Goal: Task Accomplishment & Management: Use online tool/utility

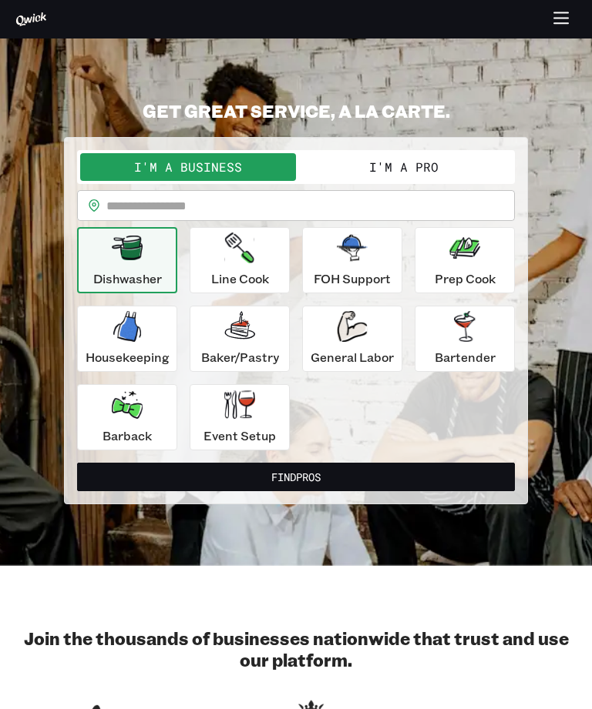
click at [214, 206] on input "text" at bounding box center [310, 205] width 408 height 31
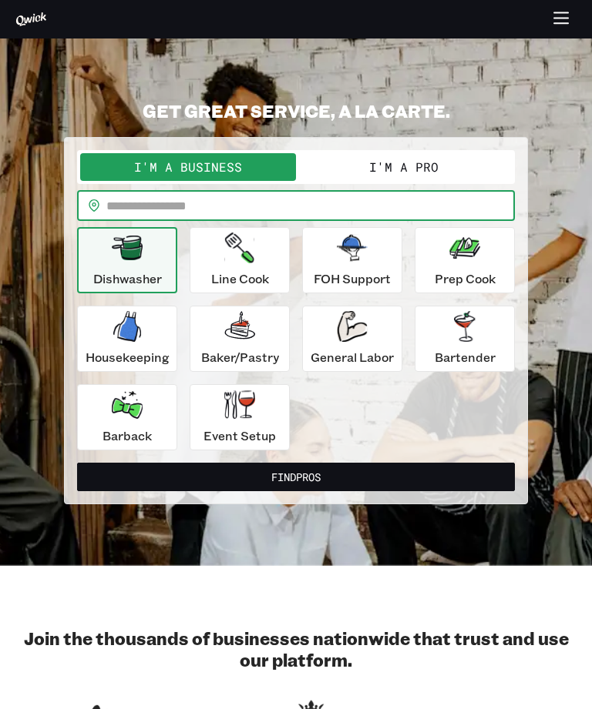
click at [168, 209] on input "text" at bounding box center [310, 205] width 408 height 31
type input "*****"
click at [244, 254] on icon "button" at bounding box center [239, 248] width 29 height 31
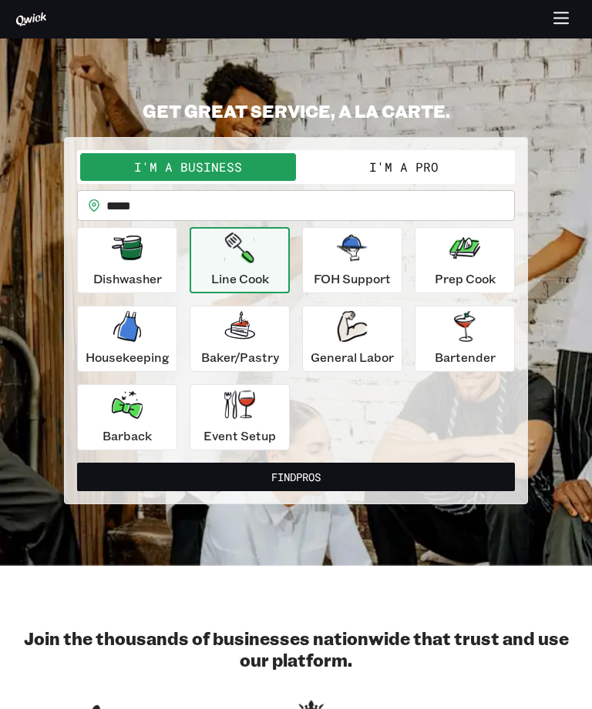
click at [338, 474] on button "Find Pros" at bounding box center [295, 477] width 437 height 28
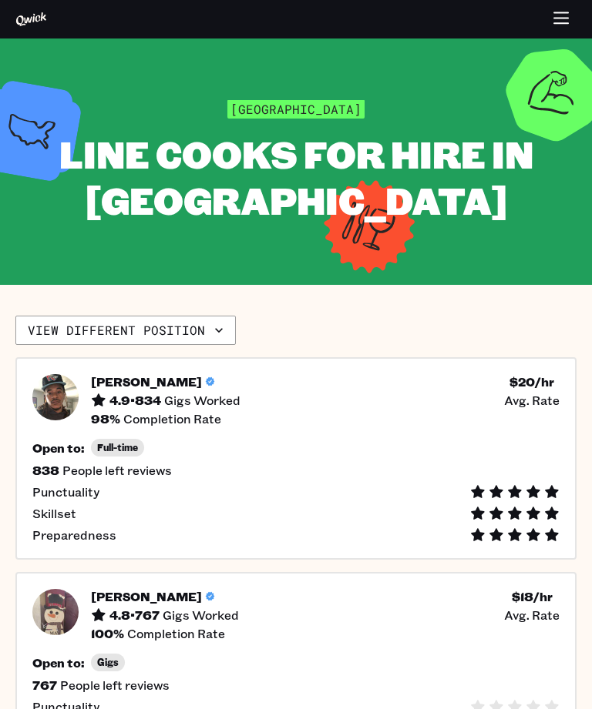
click at [173, 324] on button "View different position" at bounding box center [125, 330] width 220 height 29
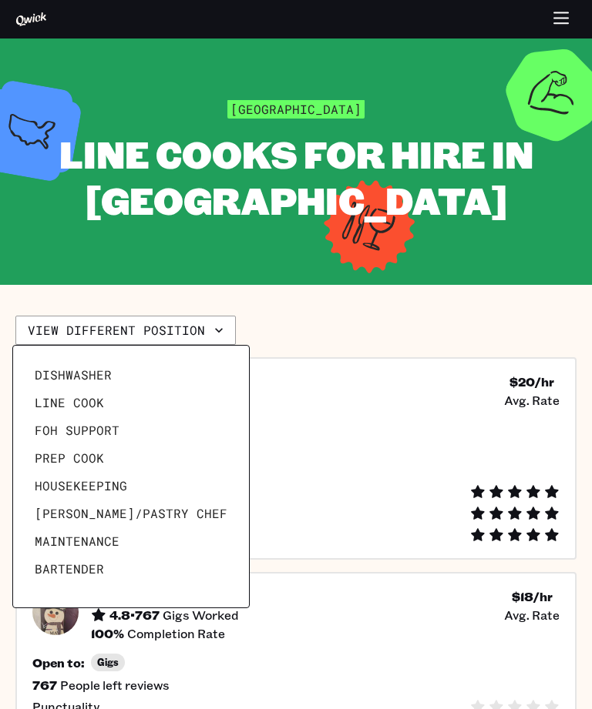
click at [124, 394] on link "Line Cook" at bounding box center [130, 403] width 205 height 28
click at [123, 393] on link "Line Cook" at bounding box center [130, 403] width 205 height 28
click at [92, 406] on span "Line Cook" at bounding box center [69, 402] width 69 height 15
click at [472, 364] on div at bounding box center [296, 354] width 592 height 709
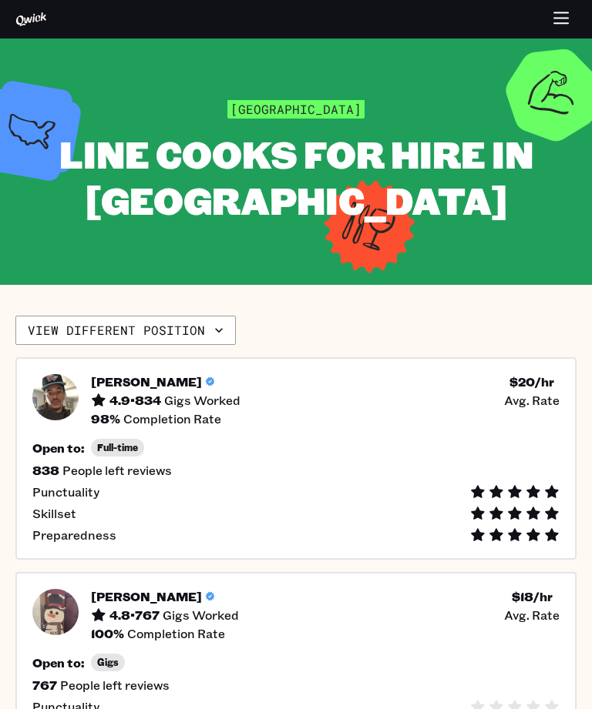
click at [179, 329] on button "View different position" at bounding box center [125, 330] width 220 height 29
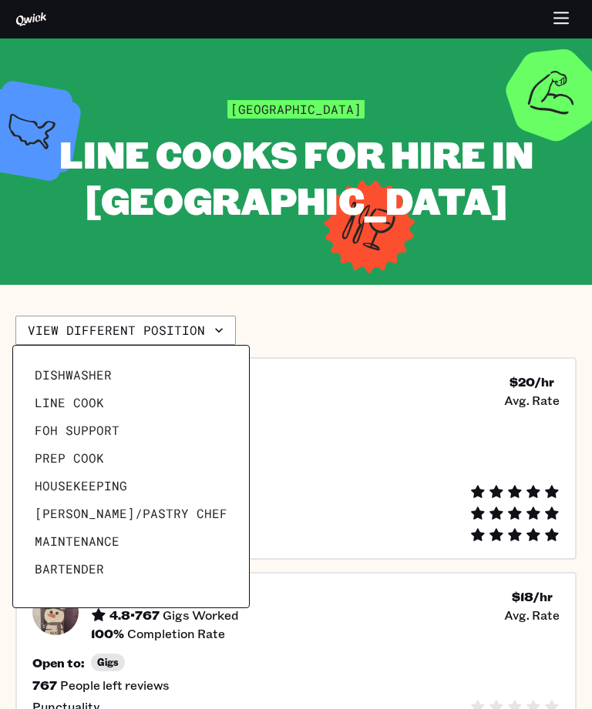
click at [88, 407] on span "Line Cook" at bounding box center [69, 402] width 69 height 15
click at [147, 408] on link "Line Cook" at bounding box center [130, 403] width 205 height 28
click at [153, 409] on link "Line Cook" at bounding box center [130, 403] width 205 height 28
click at [136, 395] on link "Line Cook" at bounding box center [130, 403] width 205 height 28
click at [112, 399] on link "Line Cook" at bounding box center [130, 403] width 205 height 28
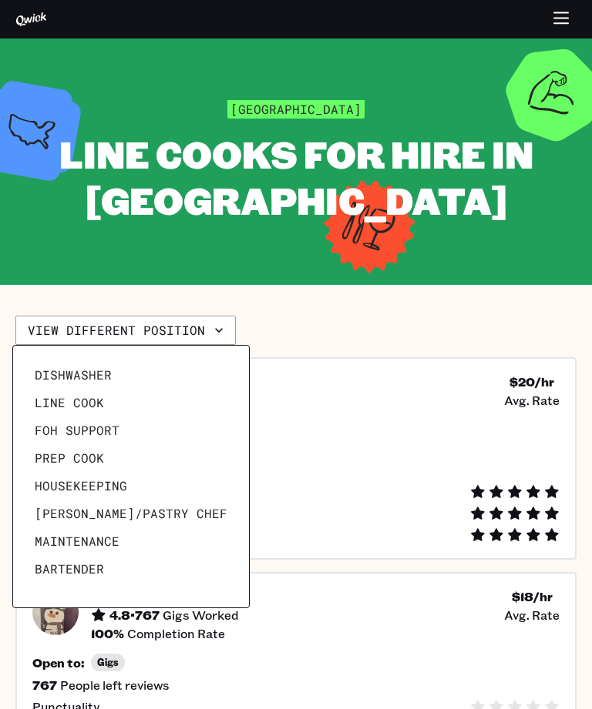
click at [109, 394] on link "Line Cook" at bounding box center [130, 403] width 205 height 28
click at [153, 404] on link "Line Cook" at bounding box center [130, 403] width 205 height 28
click at [138, 397] on link "Line Cook" at bounding box center [130, 403] width 205 height 28
click at [82, 401] on span "Line Cook" at bounding box center [69, 402] width 69 height 15
click at [185, 401] on link "Line Cook" at bounding box center [130, 403] width 205 height 28
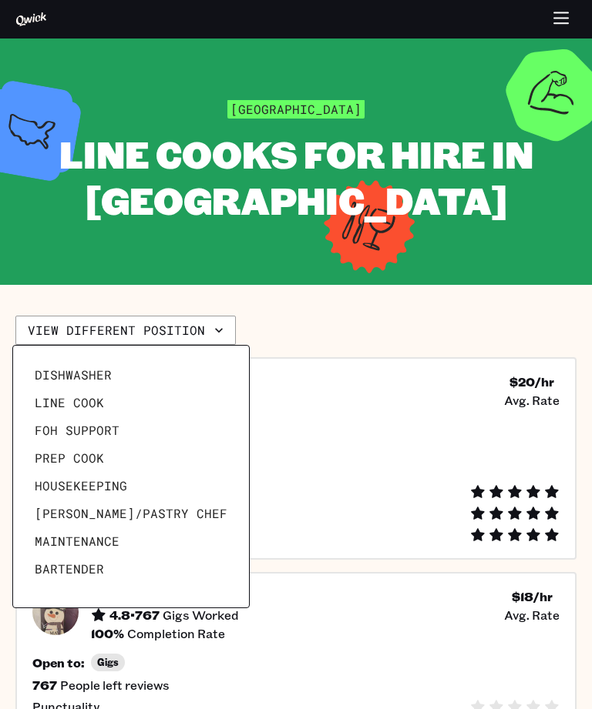
click at [184, 400] on link "Line Cook" at bounding box center [130, 403] width 205 height 28
click at [91, 397] on span "Line Cook" at bounding box center [69, 402] width 69 height 15
click at [497, 675] on div at bounding box center [296, 354] width 592 height 709
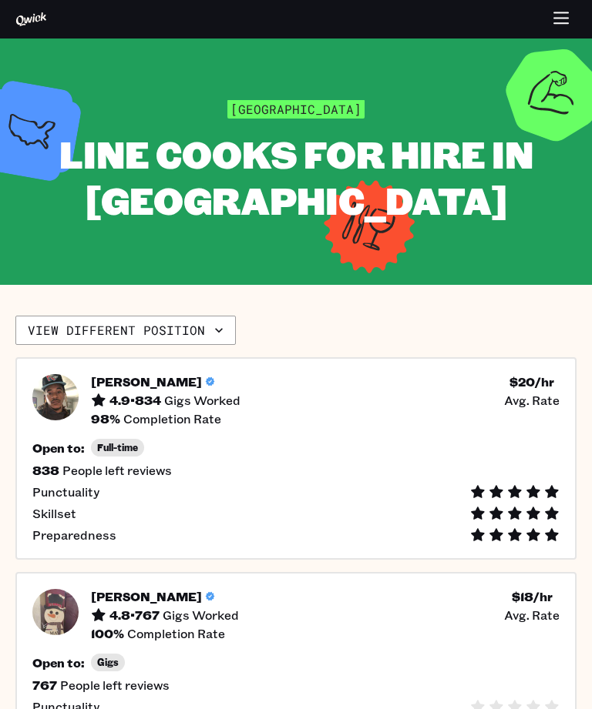
click at [109, 333] on button "View different position" at bounding box center [125, 330] width 220 height 29
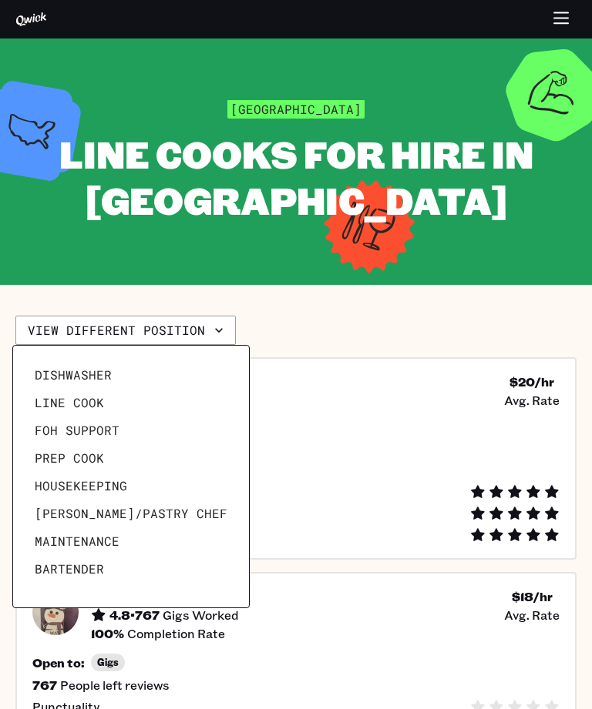
click at [96, 404] on span "Line Cook" at bounding box center [69, 402] width 69 height 15
click at [96, 398] on span "Line Cook" at bounding box center [69, 402] width 69 height 15
click at [96, 397] on span "Line Cook" at bounding box center [69, 402] width 69 height 15
click at [94, 397] on span "Line Cook" at bounding box center [69, 402] width 69 height 15
click at [102, 396] on link "Line Cook" at bounding box center [130, 403] width 205 height 28
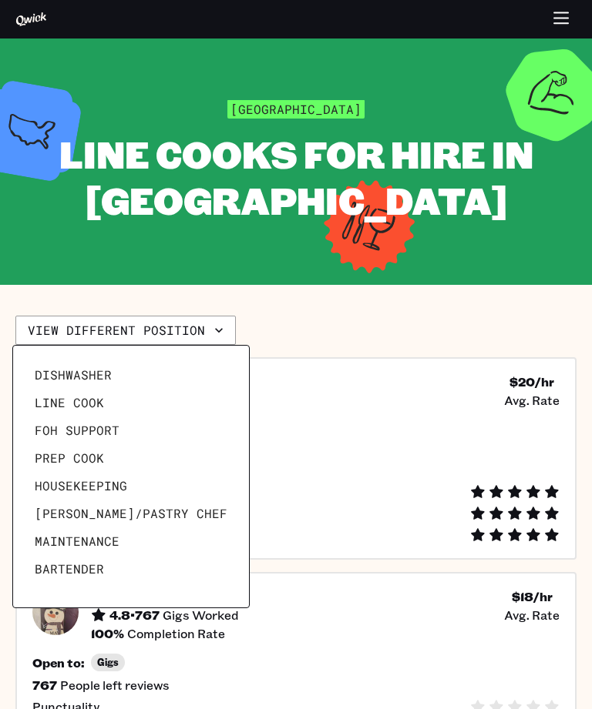
click at [201, 385] on link "Dishwasher" at bounding box center [130, 375] width 205 height 28
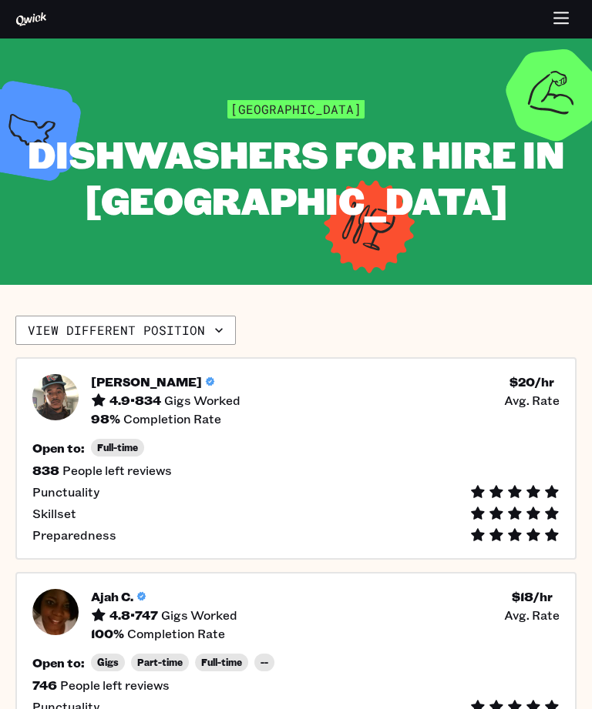
click at [574, 15] on button "button" at bounding box center [561, 20] width 30 height 30
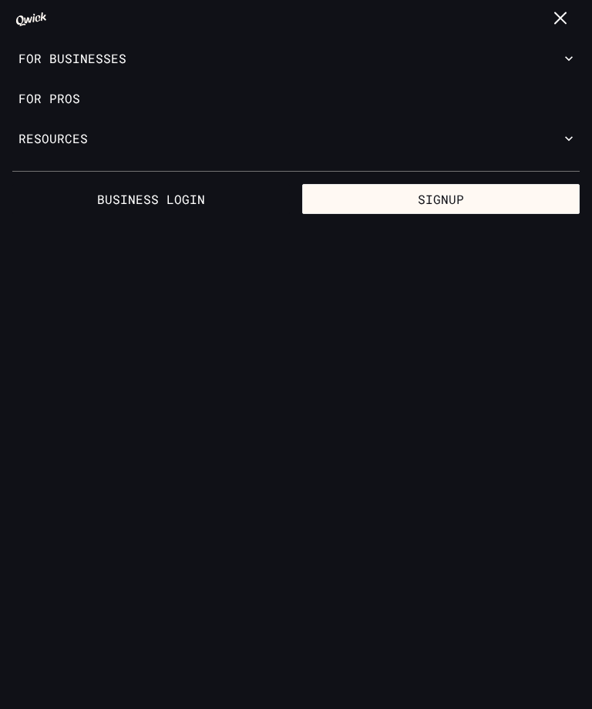
click at [49, 142] on button "Resources" at bounding box center [296, 139] width 592 height 40
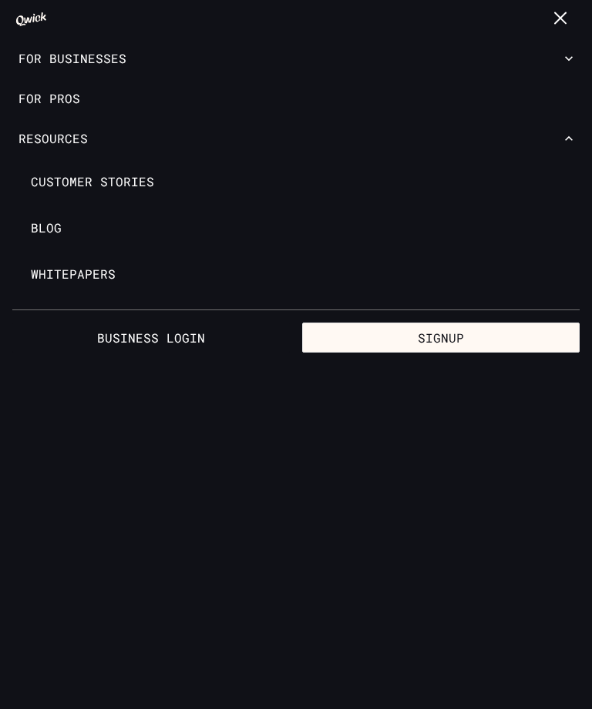
click at [90, 58] on button "For Businesses" at bounding box center [296, 59] width 592 height 40
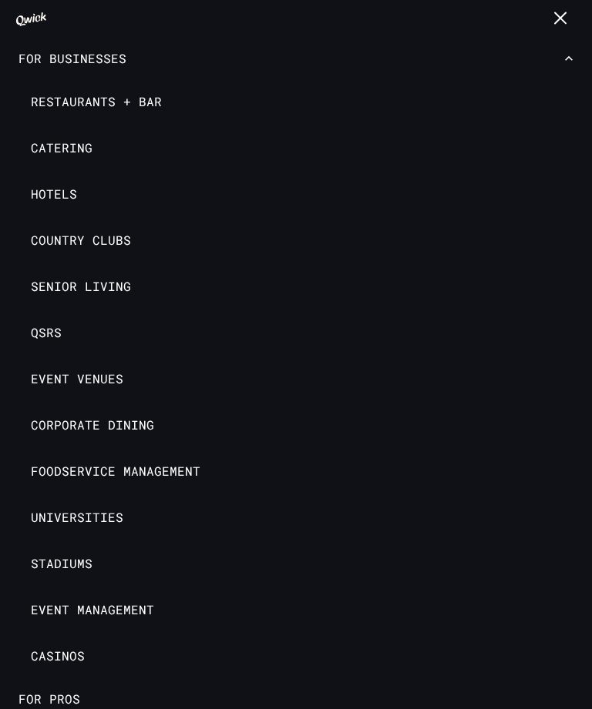
click at [60, 153] on span "Catering" at bounding box center [62, 147] width 62 height 15
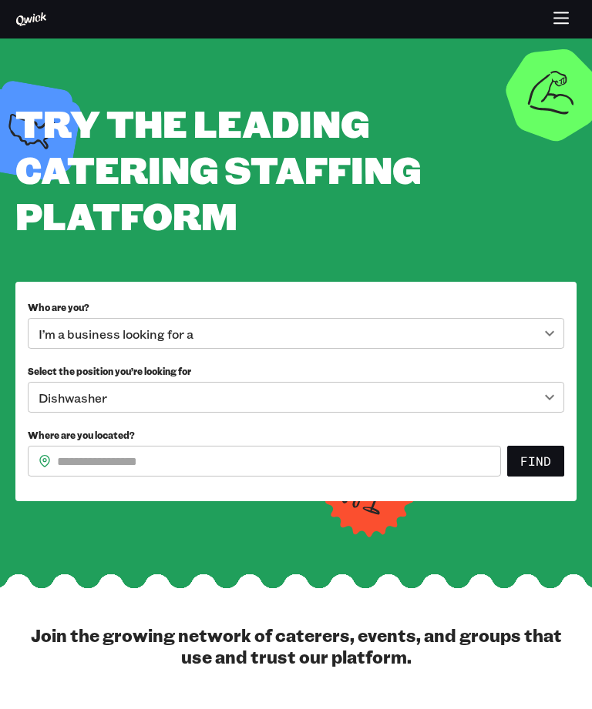
click at [561, 325] on body "**********" at bounding box center [296, 354] width 592 height 709
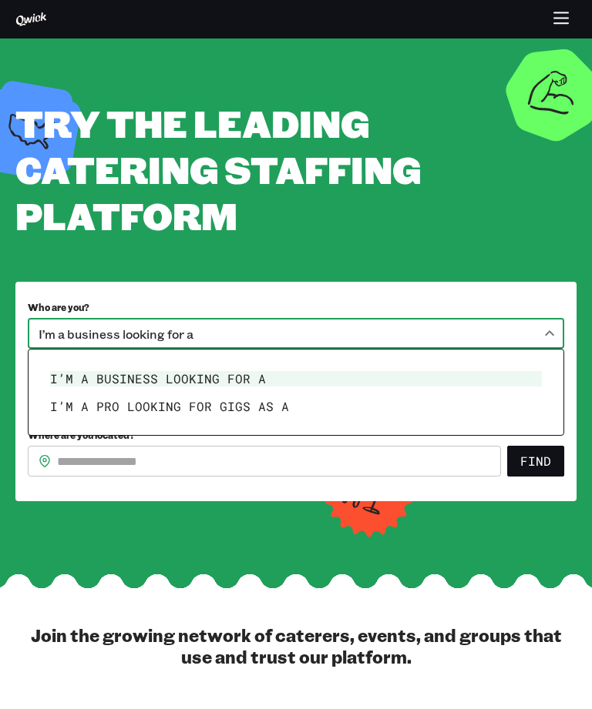
click at [293, 404] on li "I’m a pro looking for Gigs as a" at bounding box center [296, 407] width 504 height 28
type input "***"
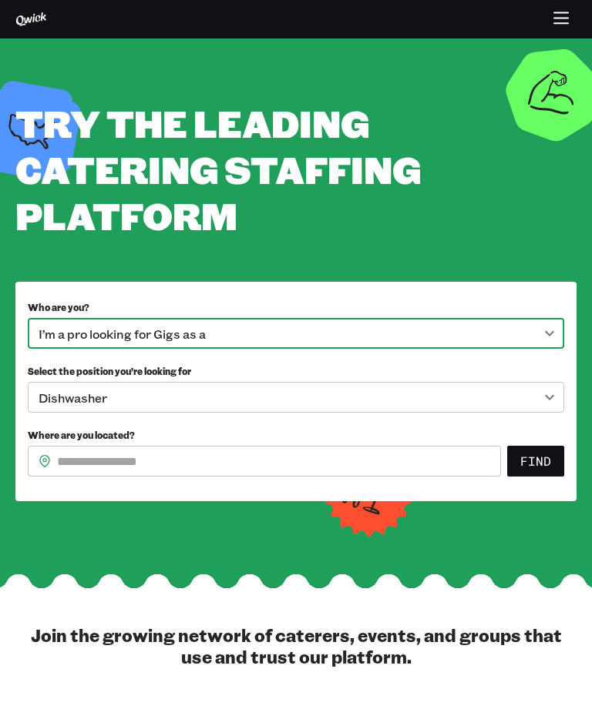
click at [255, 323] on body "**********" at bounding box center [296, 354] width 592 height 709
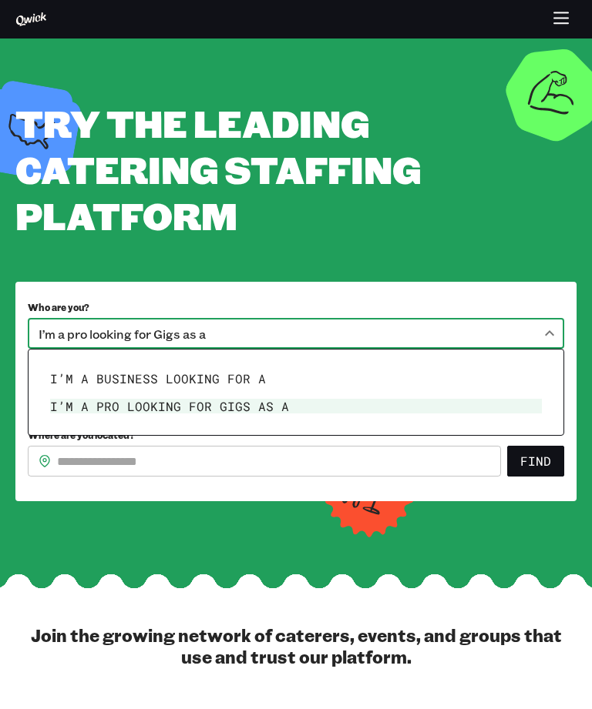
click at [289, 320] on div at bounding box center [296, 354] width 592 height 709
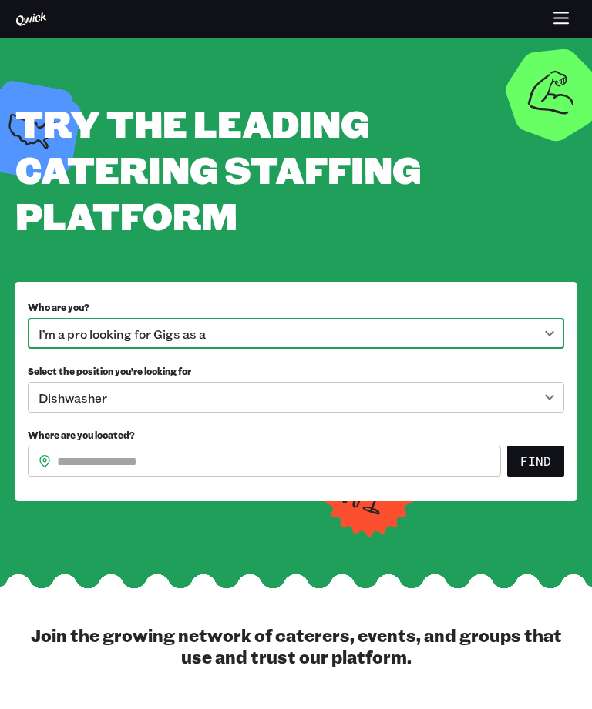
click at [117, 404] on body "**********" at bounding box center [296, 354] width 592 height 709
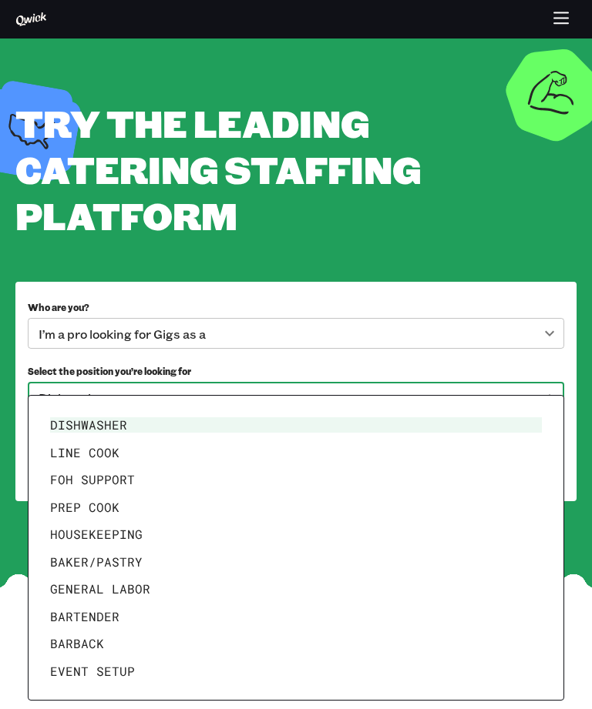
click at [125, 446] on li "Line Cook" at bounding box center [296, 453] width 504 height 28
type input "*********"
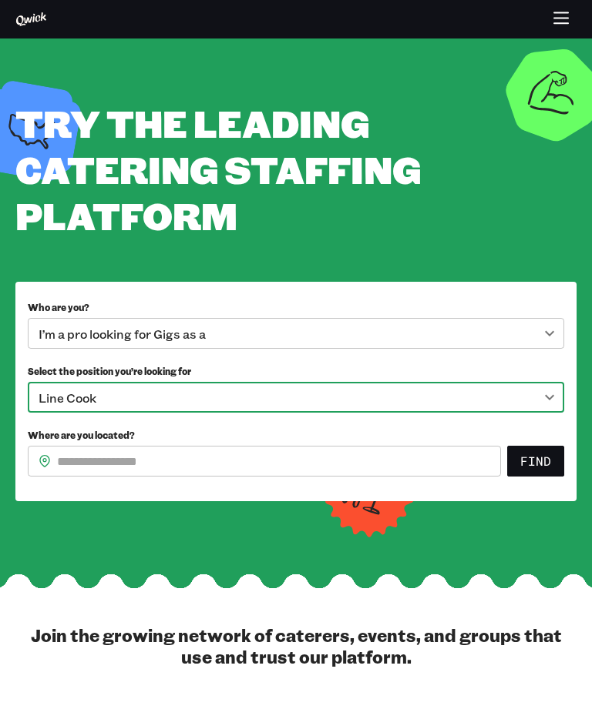
click at [189, 465] on input "Where are you located?" at bounding box center [279, 461] width 444 height 31
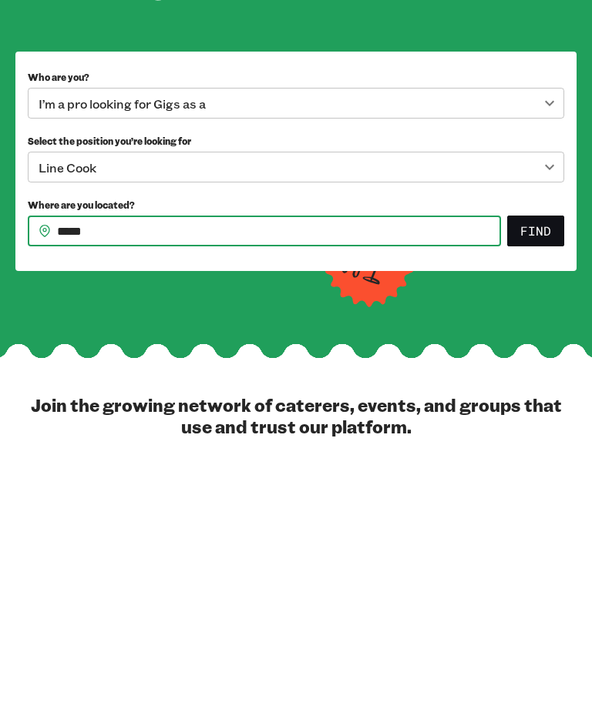
type input "*****"
click at [540, 446] on button "Find" at bounding box center [535, 461] width 57 height 31
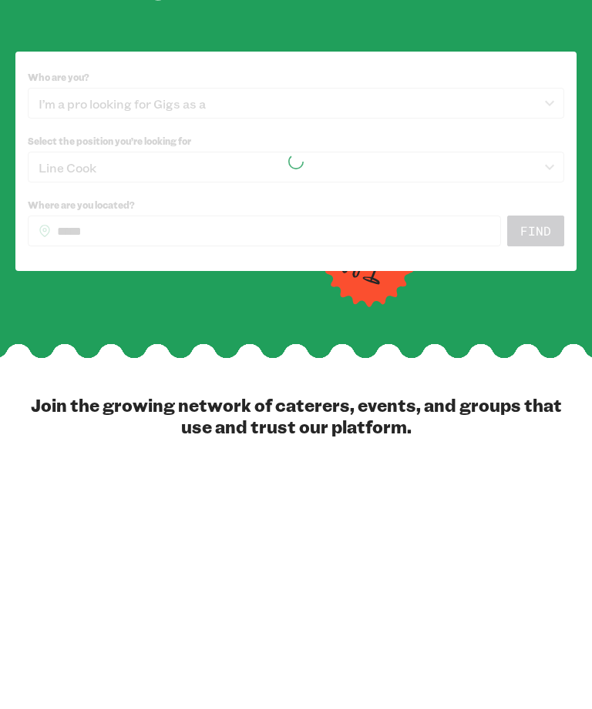
scroll to position [230, 0]
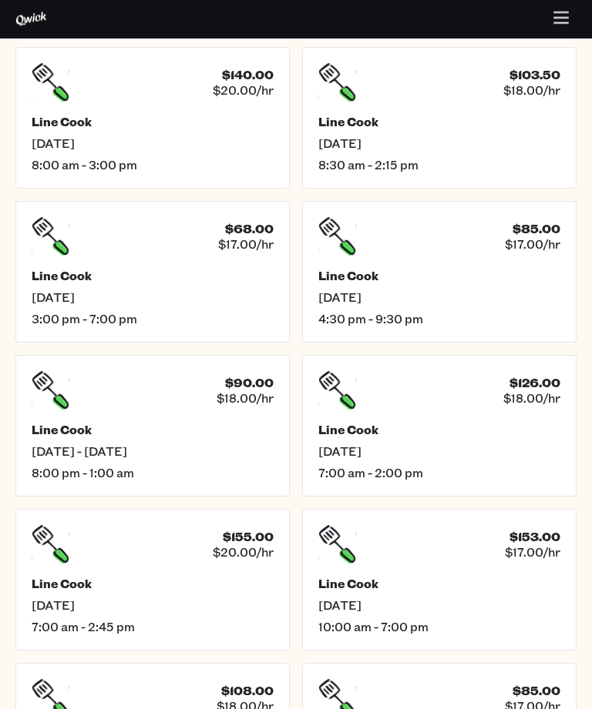
scroll to position [464, 0]
click at [254, 572] on div "$155.00 $20.00/hr Line Cook [DATE] 7:00 am - 2:45 pm" at bounding box center [152, 580] width 274 height 142
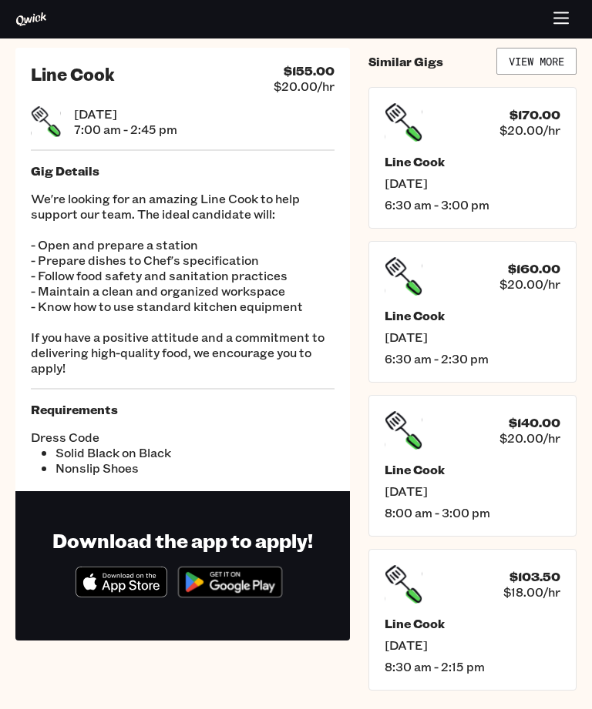
scroll to position [20, 0]
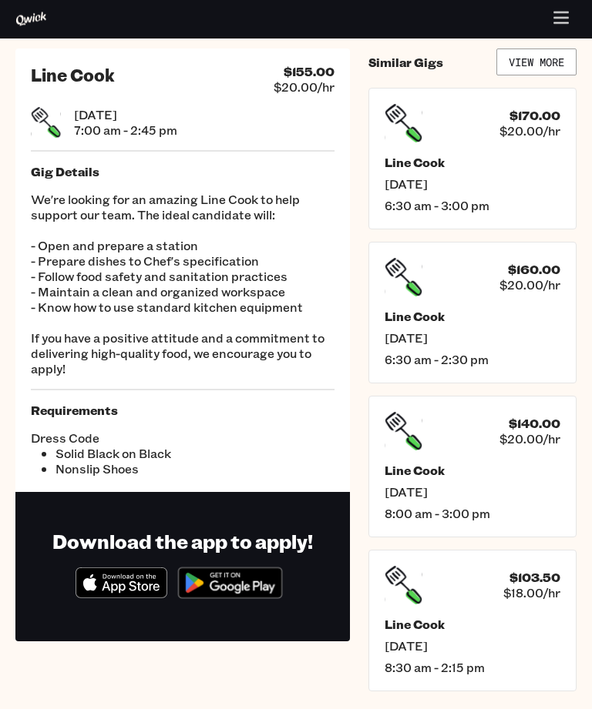
click at [122, 582] on icon "Download on the App Store" at bounding box center [121, 583] width 91 height 29
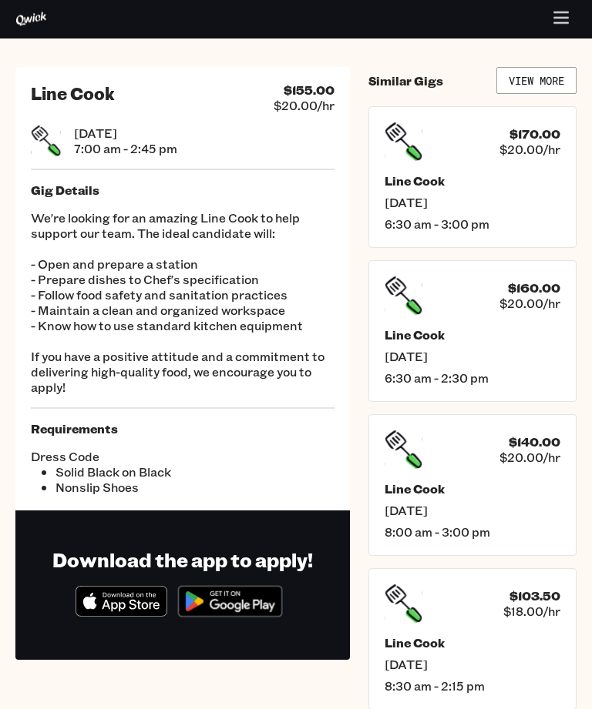
scroll to position [2, 0]
click at [562, 72] on link "View More" at bounding box center [536, 80] width 80 height 27
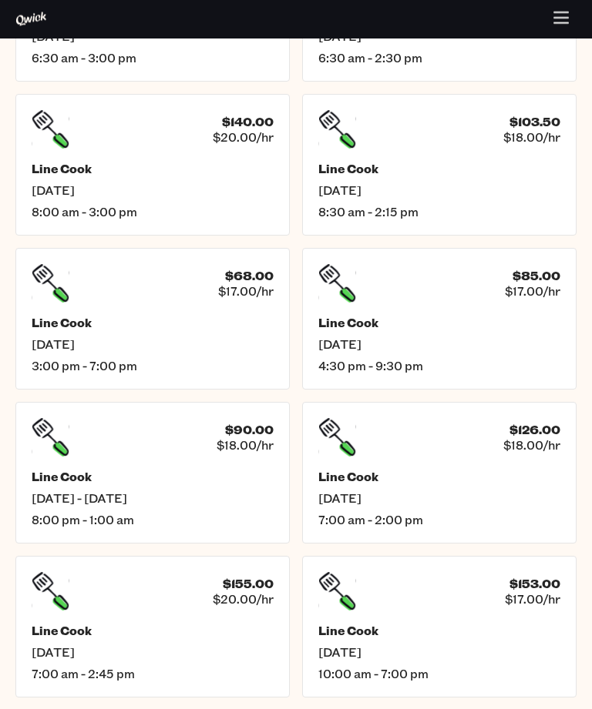
scroll to position [417, 0]
click at [151, 612] on div "$155.00 $20.00/hr Line Cook [DATE] 7:00 am - 2:45 pm" at bounding box center [152, 627] width 274 height 142
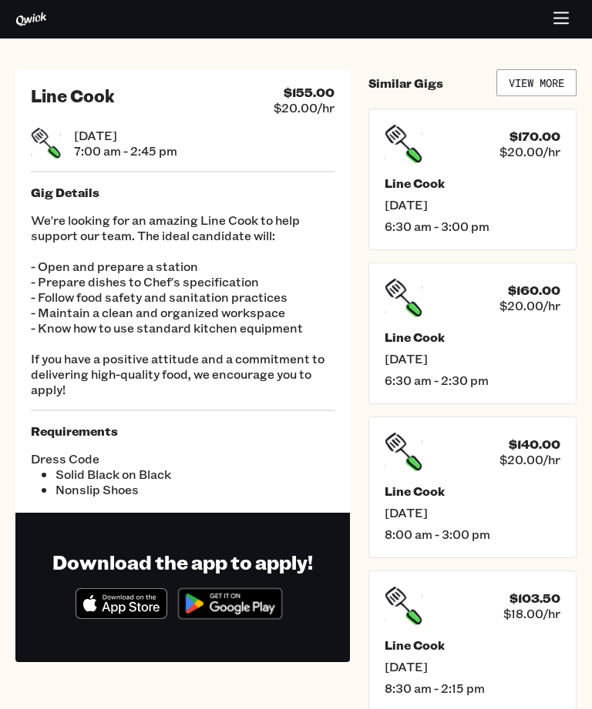
click at [240, 605] on img at bounding box center [229, 604] width 119 height 46
